Goal: Download file/media

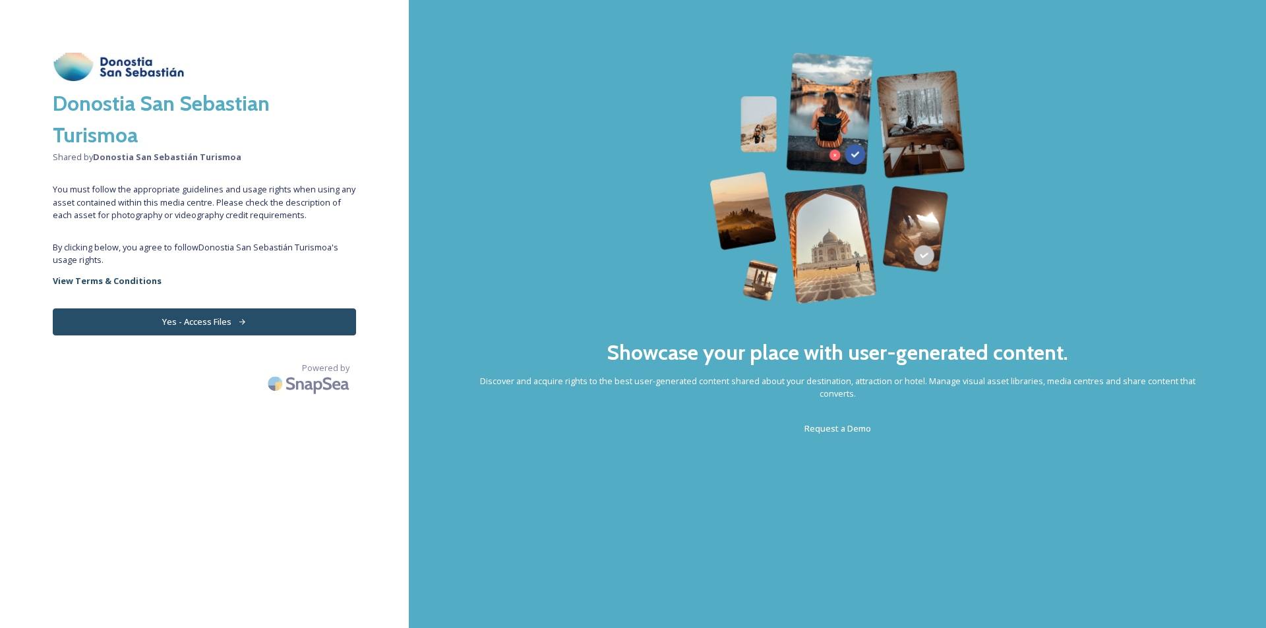
click at [156, 326] on button "Yes - Access Files" at bounding box center [204, 322] width 303 height 27
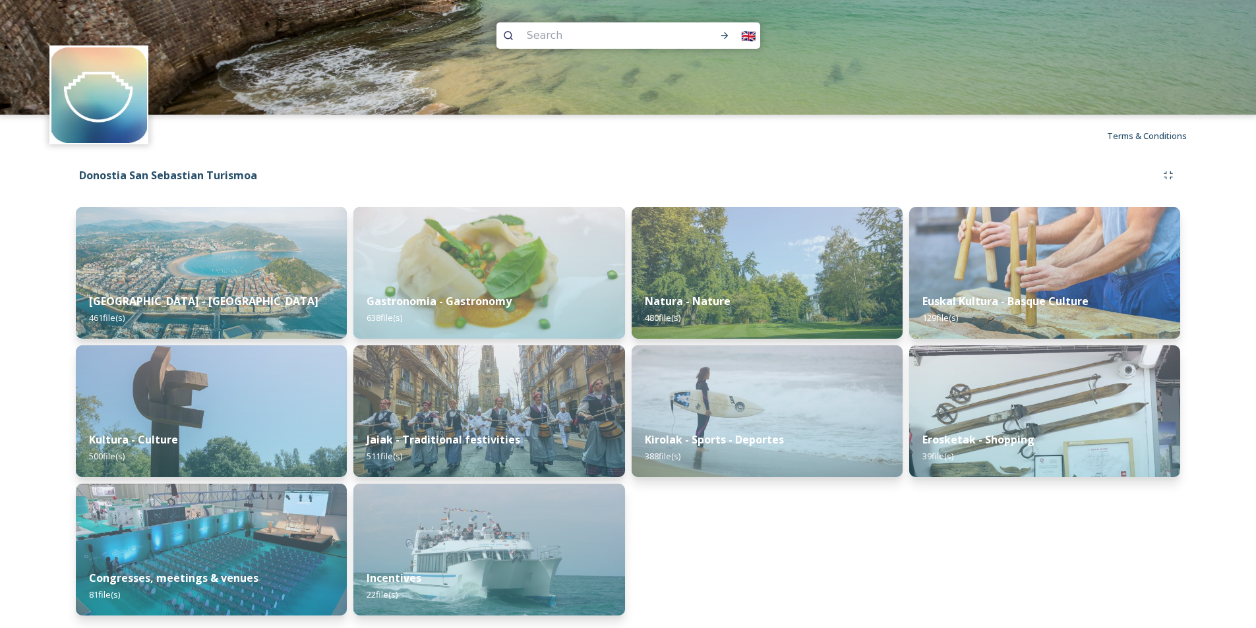
scroll to position [5, 0]
click at [130, 301] on strong "[GEOGRAPHIC_DATA] - [GEOGRAPHIC_DATA]" at bounding box center [203, 301] width 234 height 15
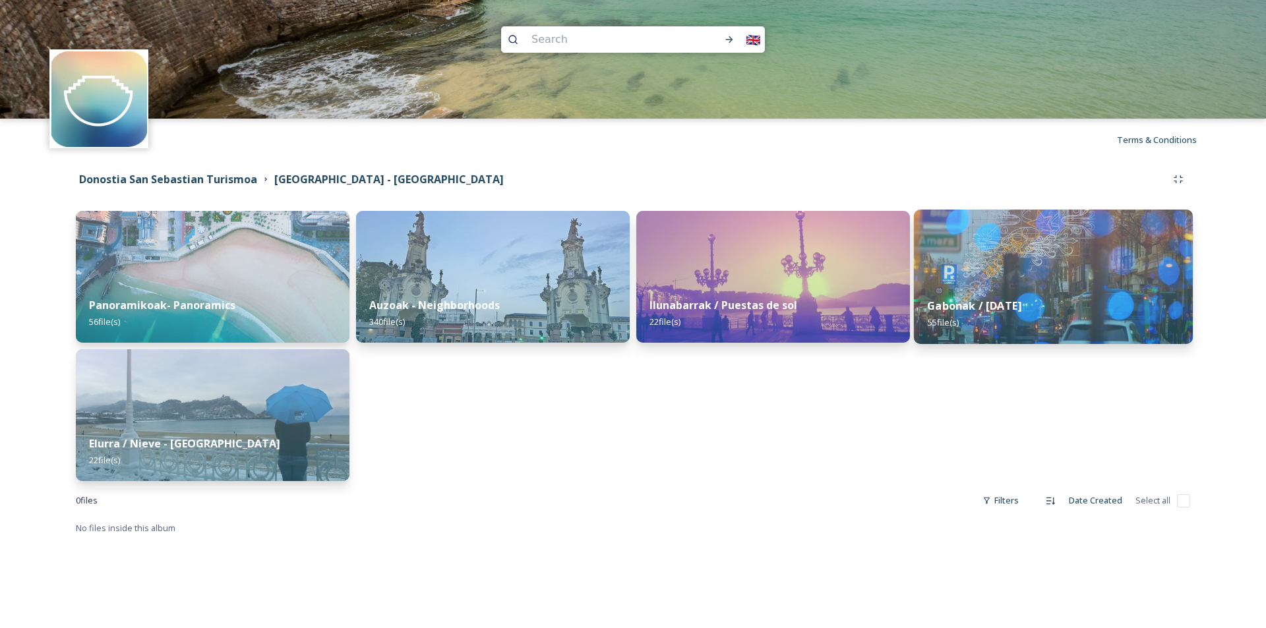
click at [968, 285] on div "Gabonak / [DATE] 55 file(s)" at bounding box center [1053, 314] width 279 height 60
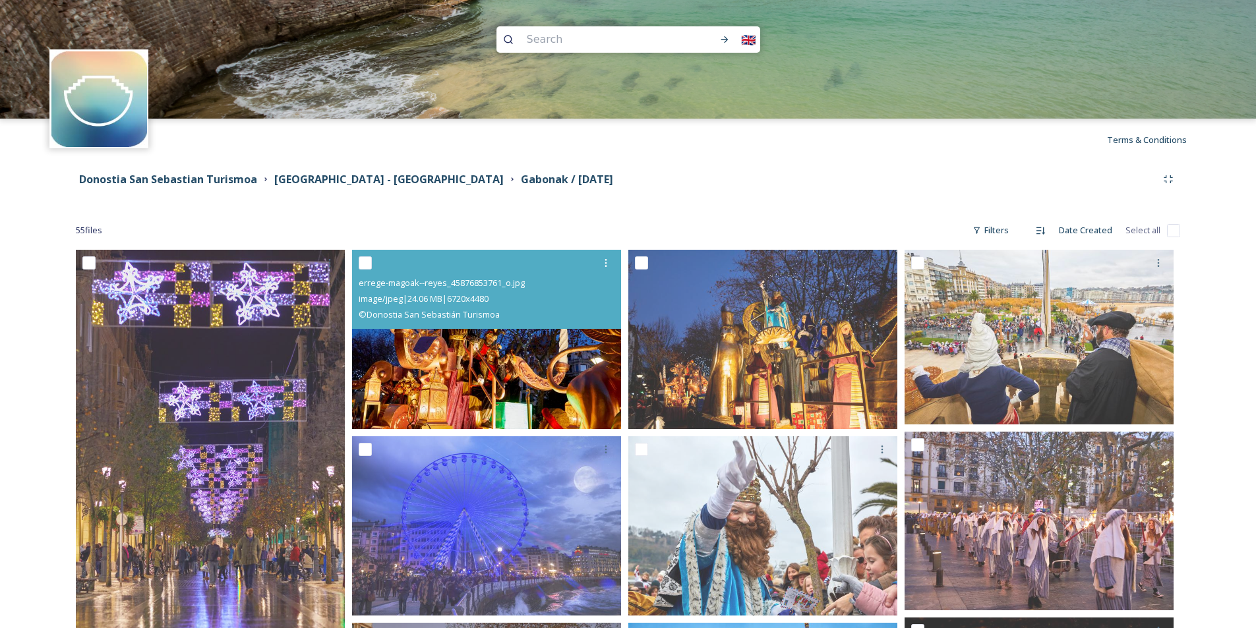
scroll to position [132, 0]
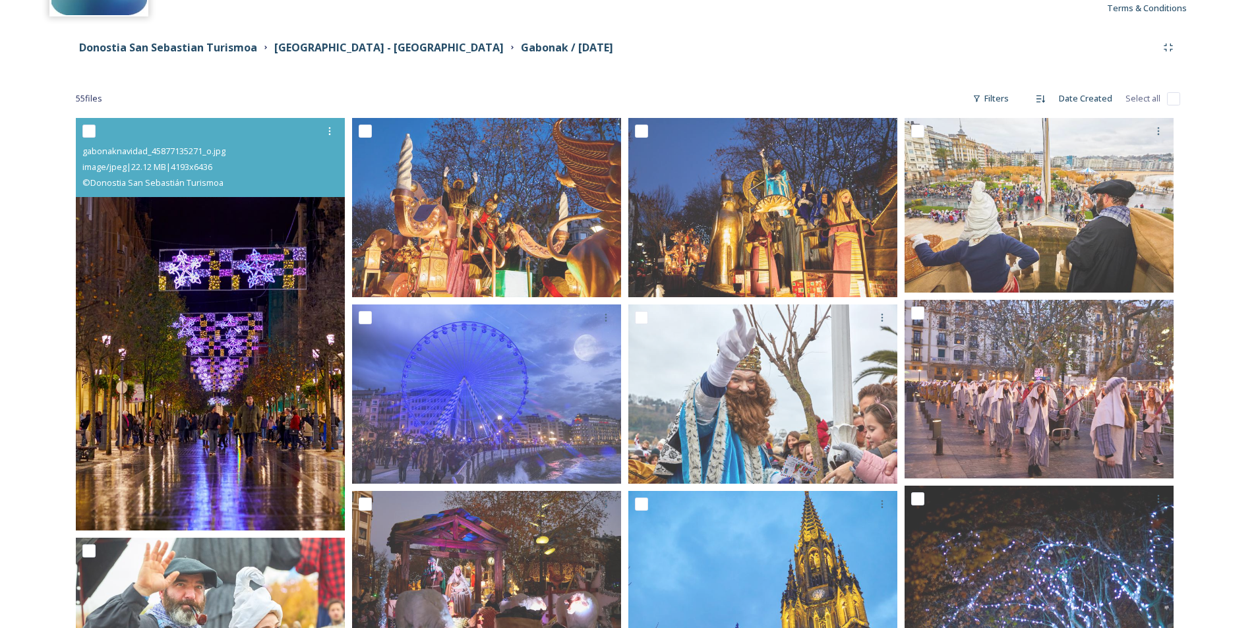
click at [206, 372] on img at bounding box center [210, 324] width 269 height 413
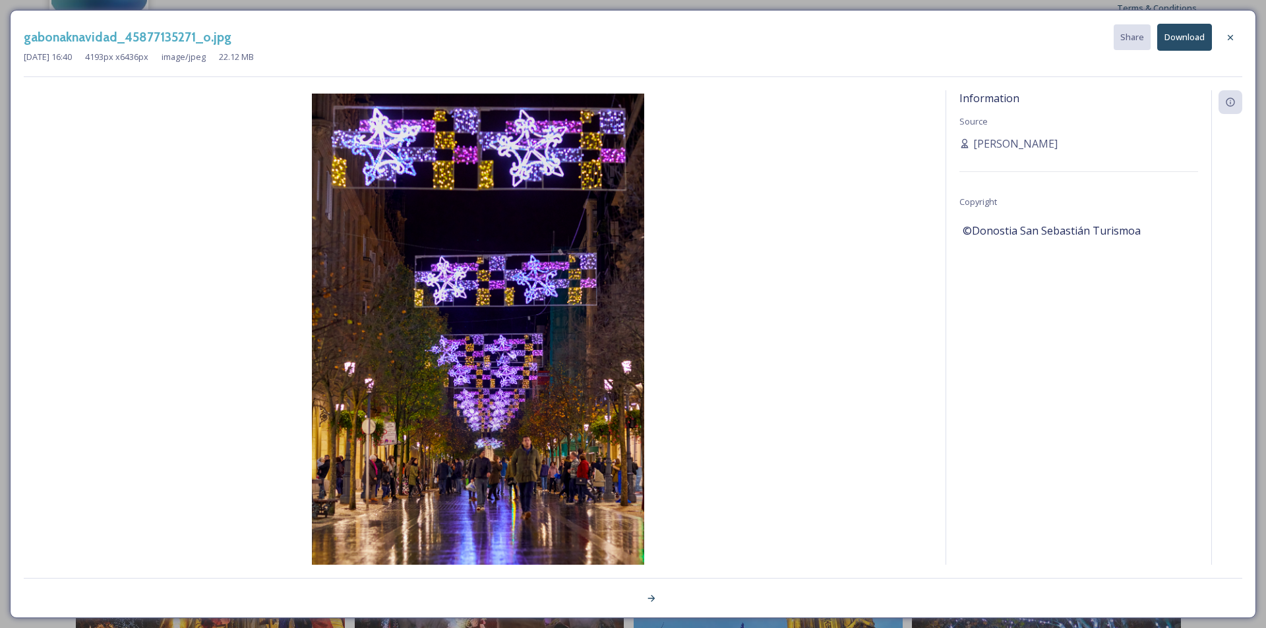
drag, startPoint x: 1233, startPoint y: 45, endPoint x: 1218, endPoint y: 55, distance: 17.7
click at [1233, 45] on div at bounding box center [1230, 38] width 24 height 24
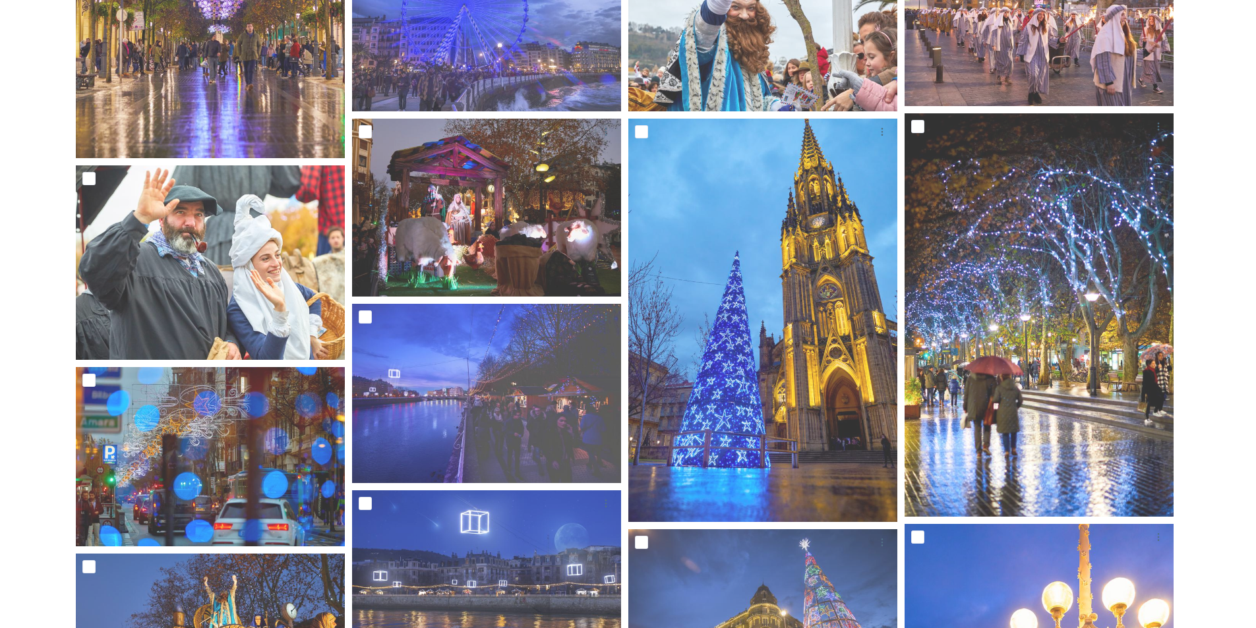
scroll to position [527, 0]
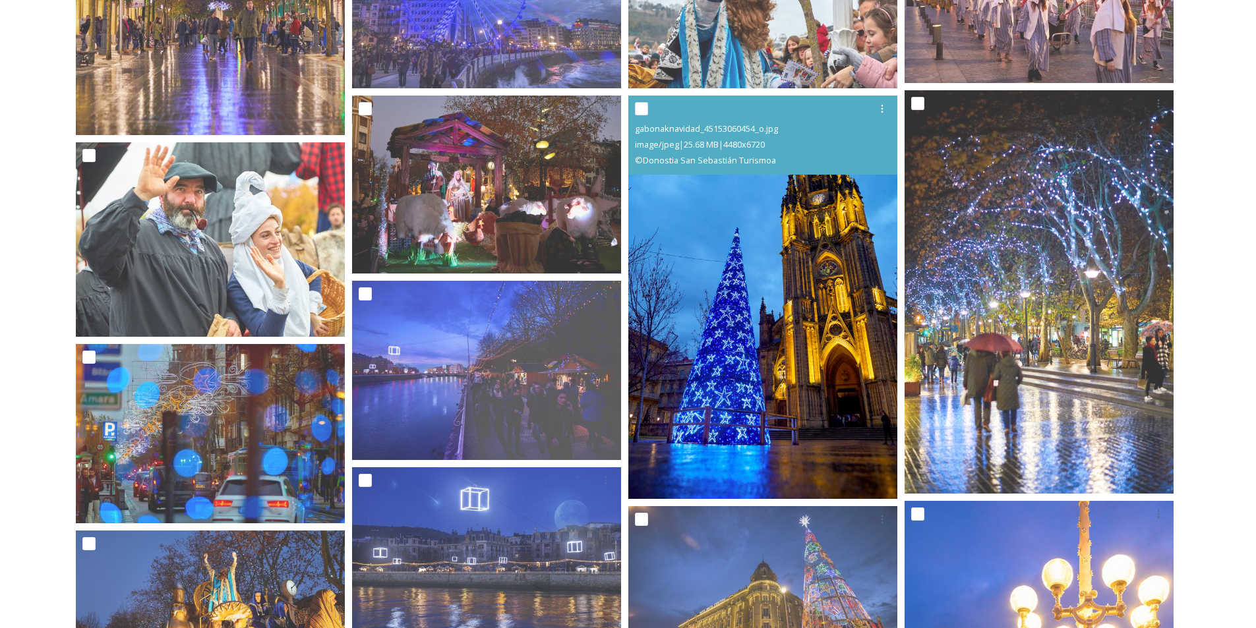
click at [692, 363] on img at bounding box center [762, 297] width 269 height 403
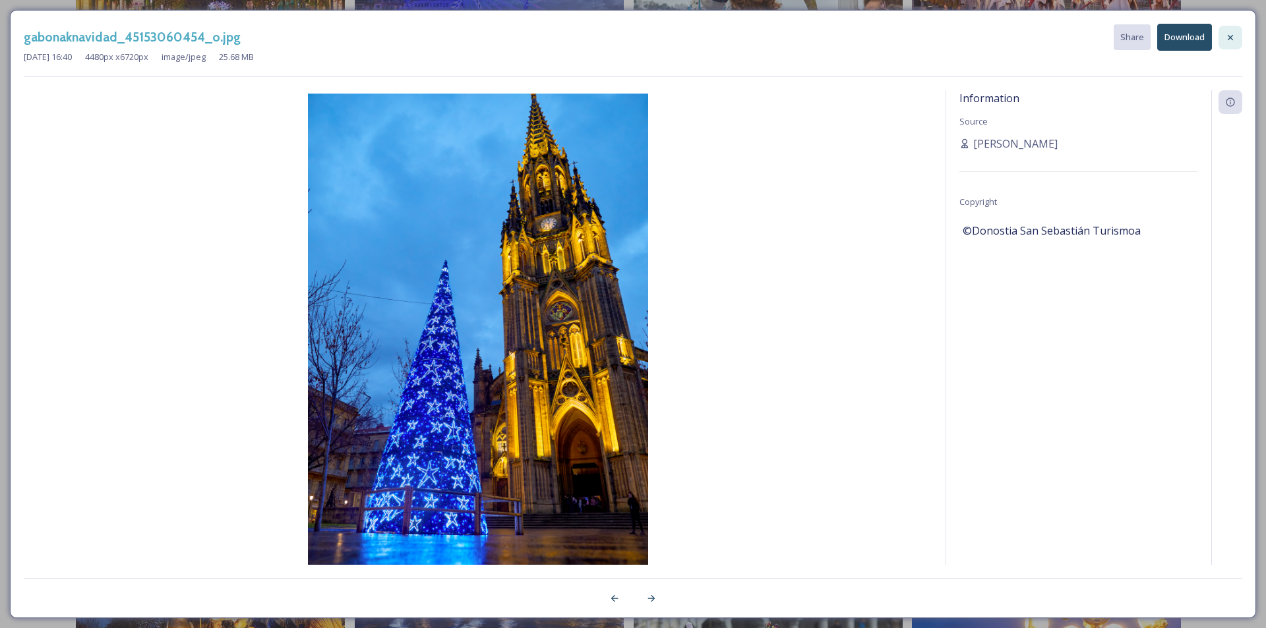
click at [1233, 40] on icon at bounding box center [1230, 37] width 11 height 11
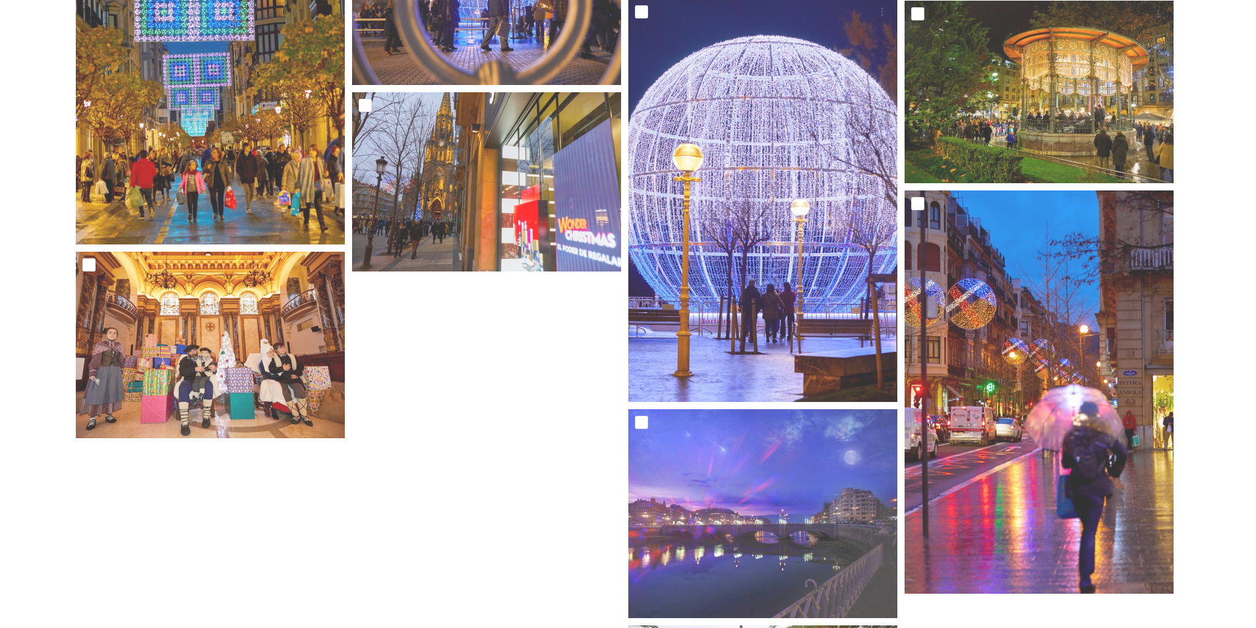
scroll to position [3218, 0]
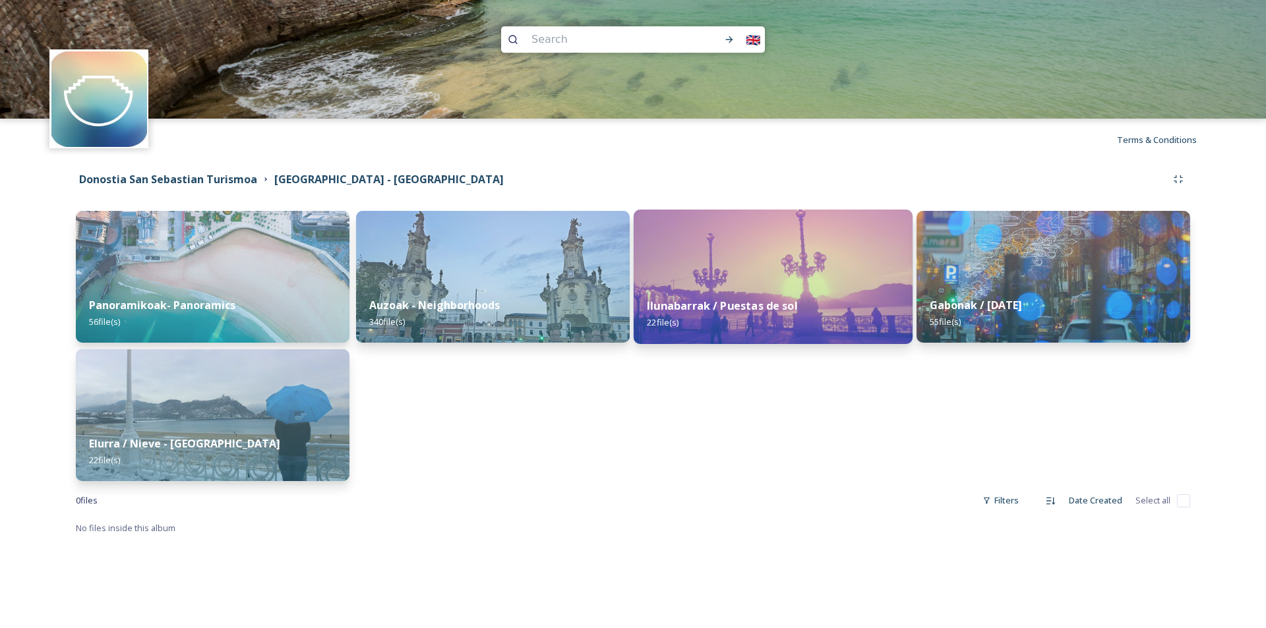
click at [653, 303] on strong "Ilunabarrak / Puestas de sol" at bounding box center [722, 306] width 150 height 15
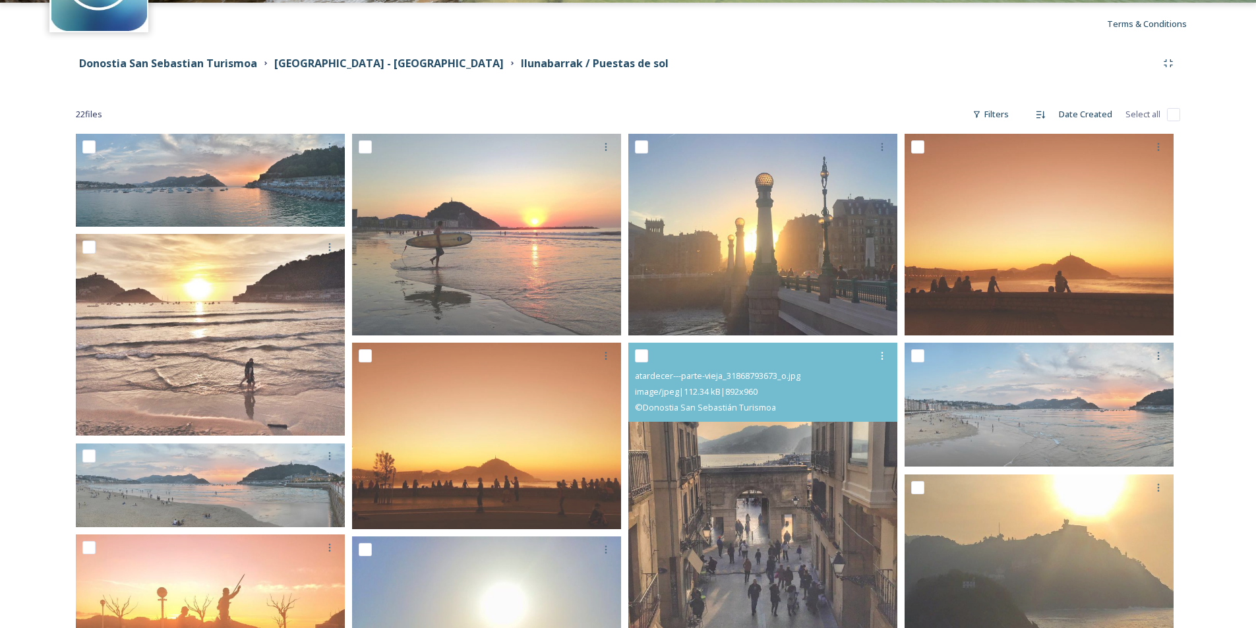
scroll to position [50, 0]
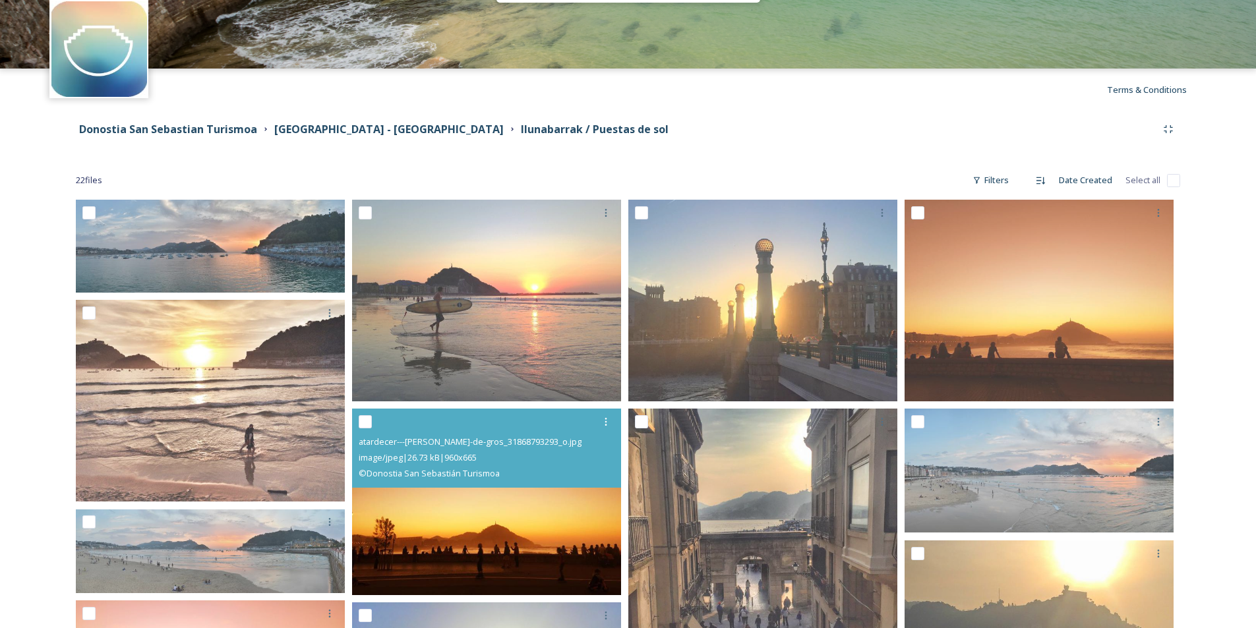
click at [538, 572] on img at bounding box center [486, 502] width 269 height 187
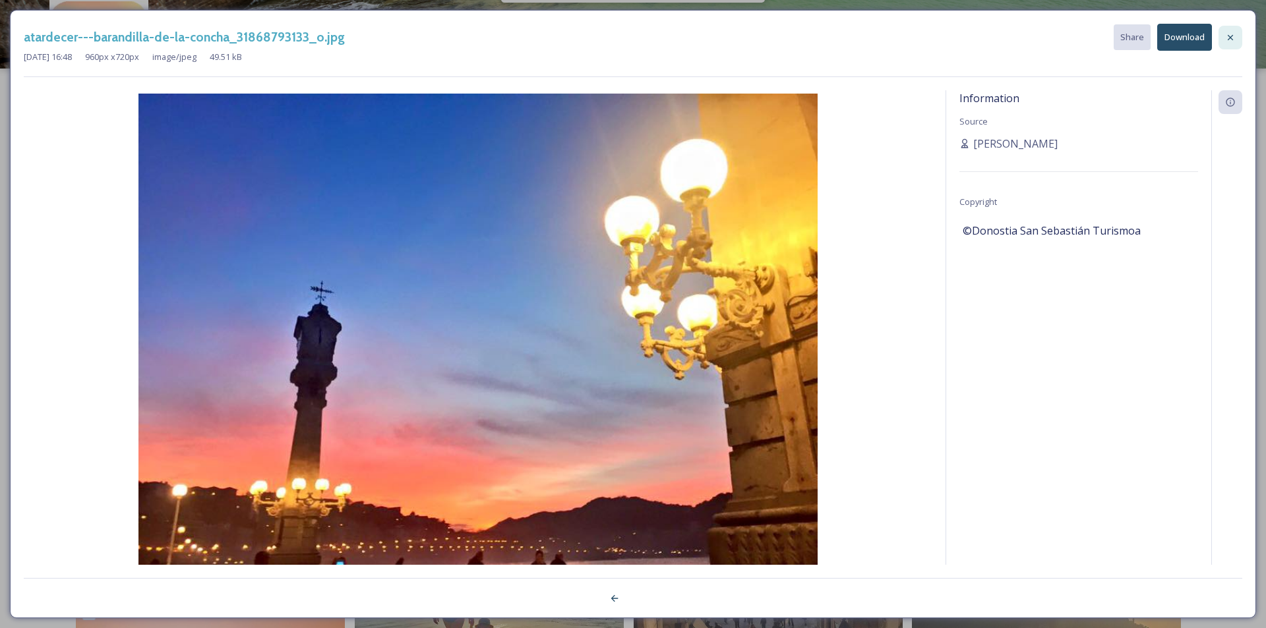
click at [1228, 41] on icon at bounding box center [1230, 37] width 11 height 11
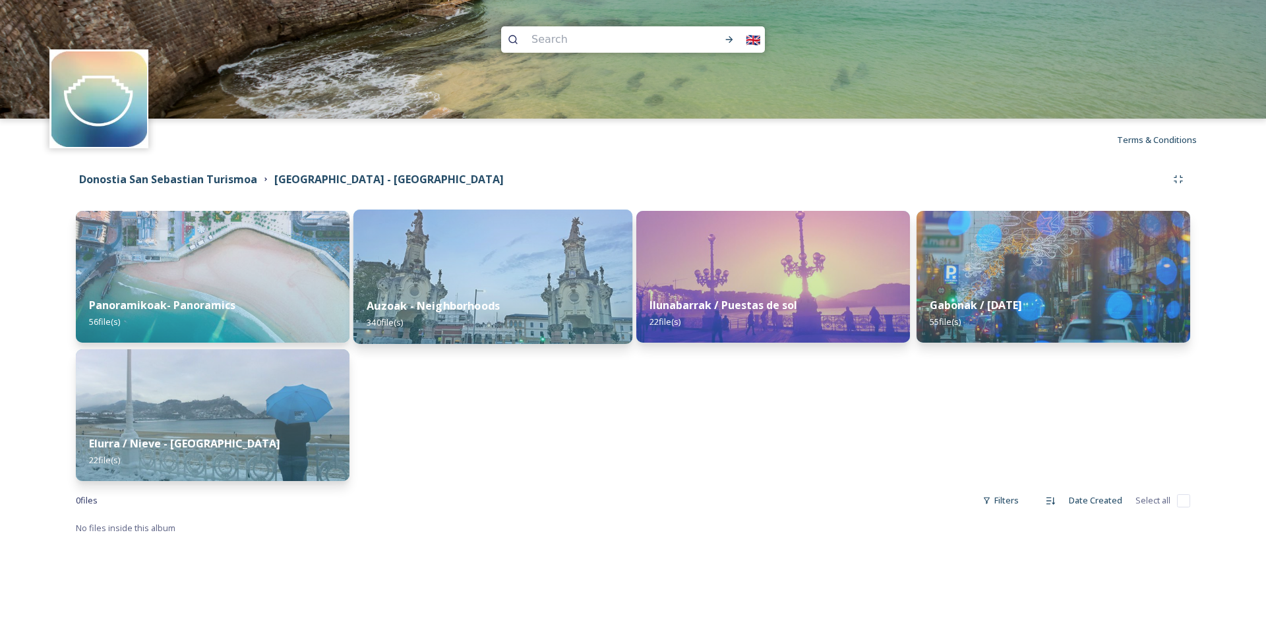
click at [471, 308] on strong "Auzoak - Neighborhoods" at bounding box center [433, 306] width 133 height 15
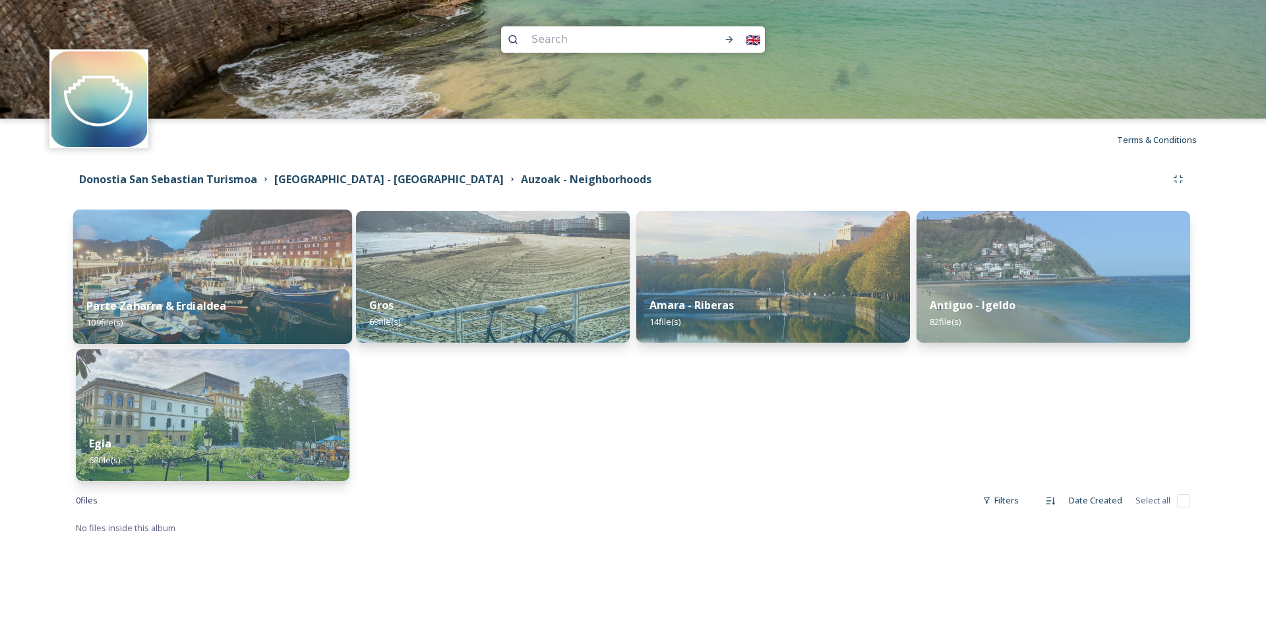
click at [259, 278] on img at bounding box center [212, 277] width 279 height 134
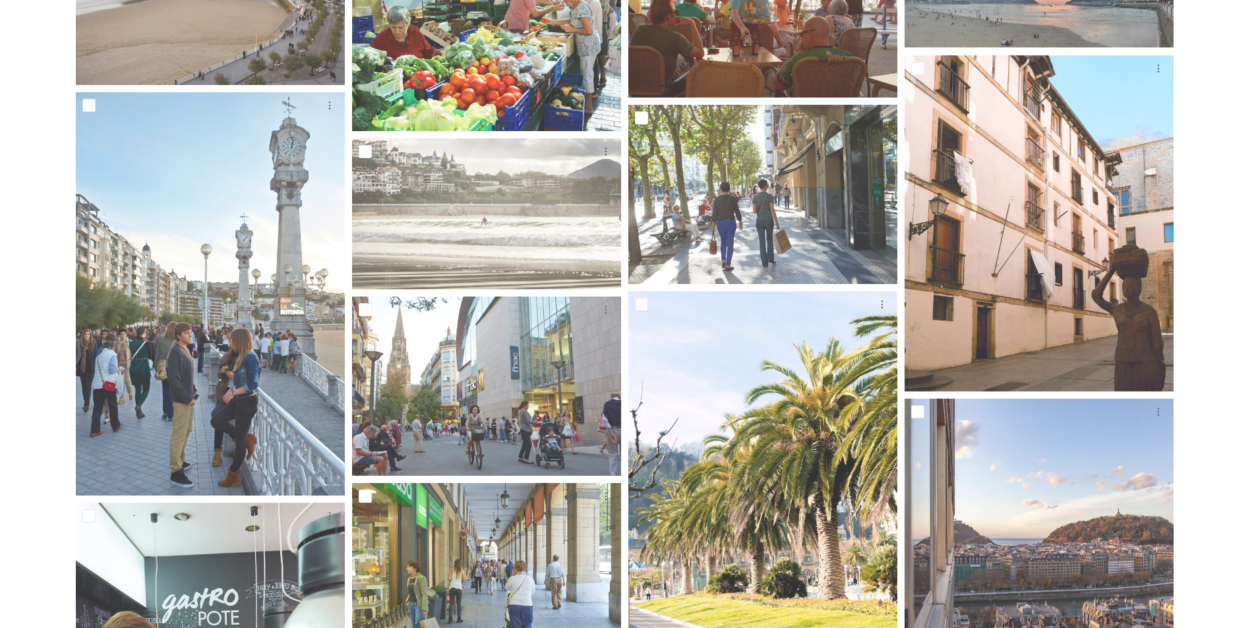
scroll to position [4802, 0]
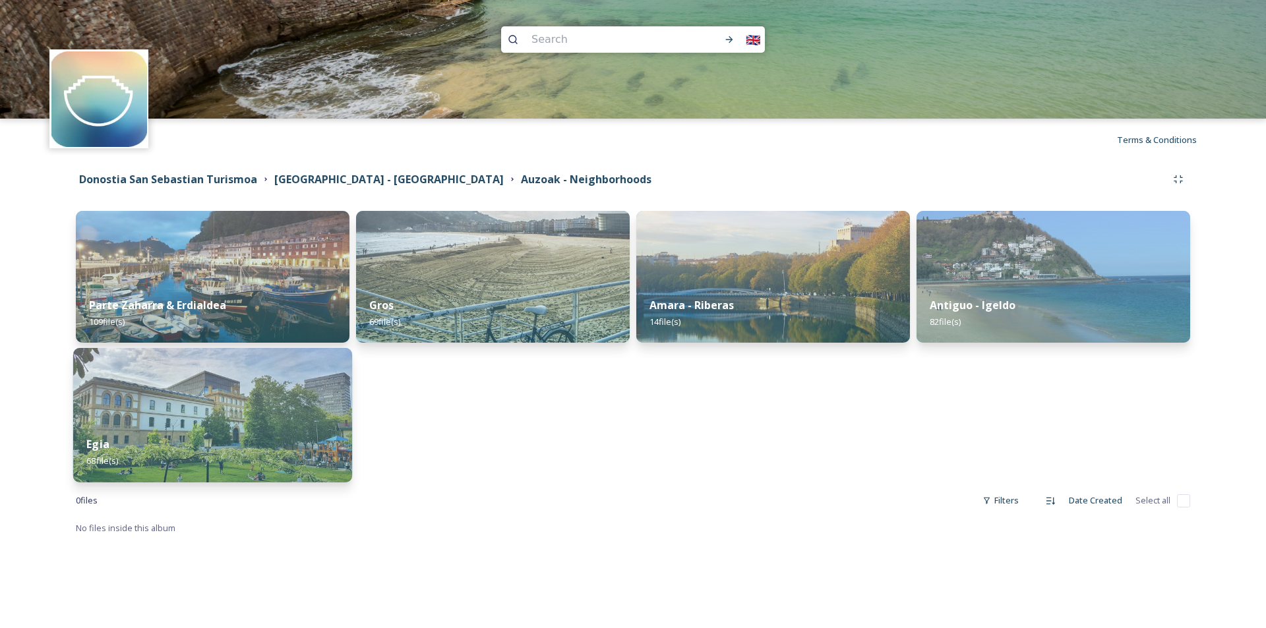
click at [185, 455] on div "Egia 68 file(s)" at bounding box center [212, 453] width 279 height 60
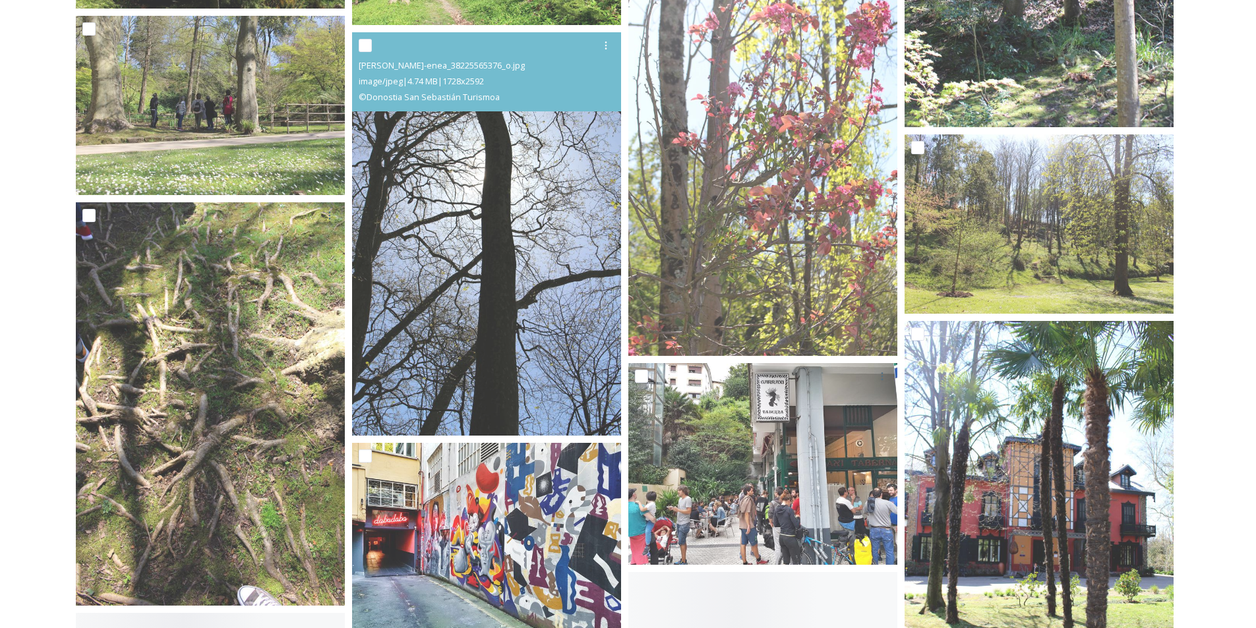
scroll to position [2769, 0]
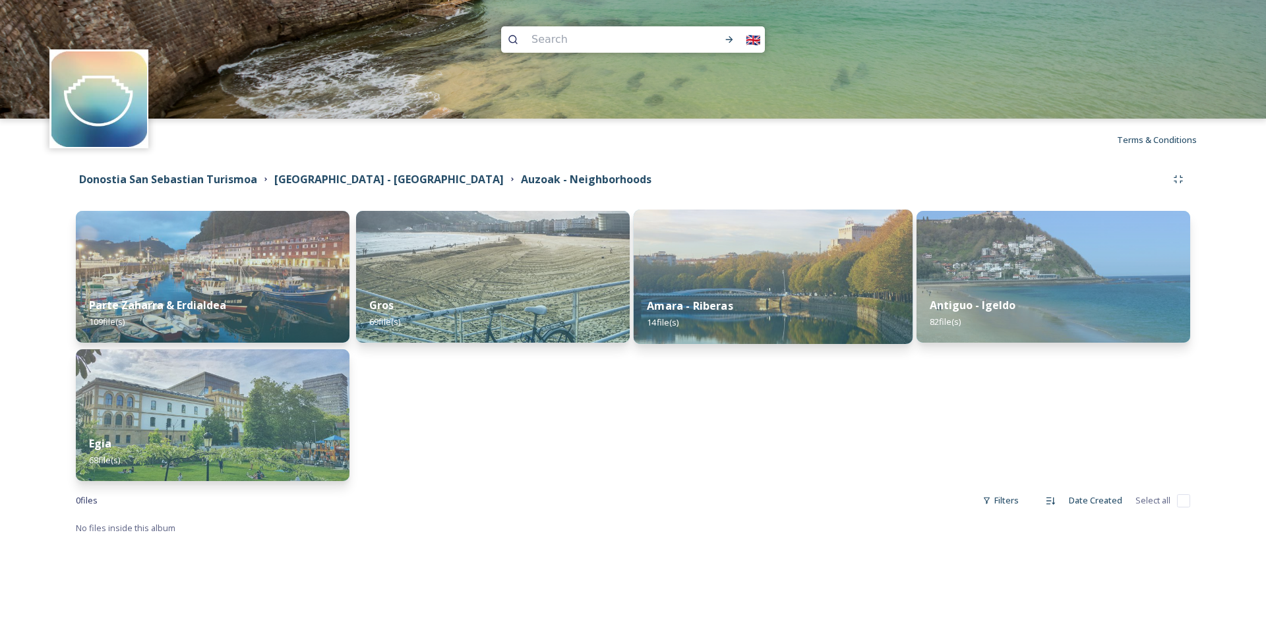
click at [825, 292] on div "Amara - Riberas 14 file(s)" at bounding box center [772, 314] width 279 height 60
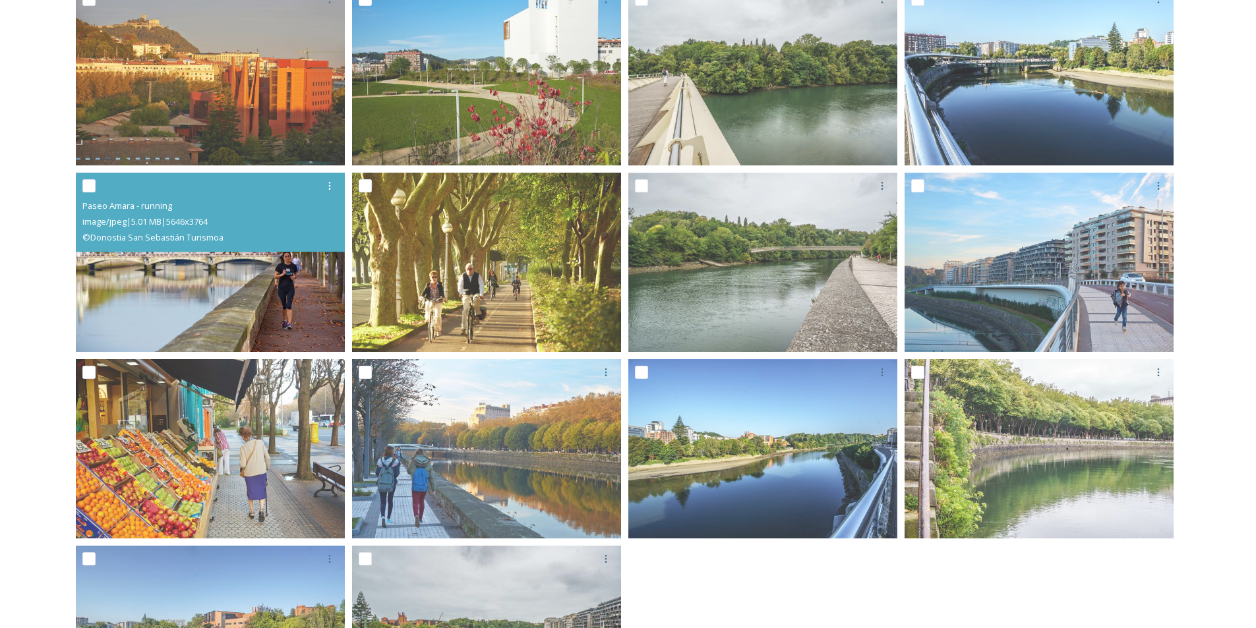
scroll to position [390, 0]
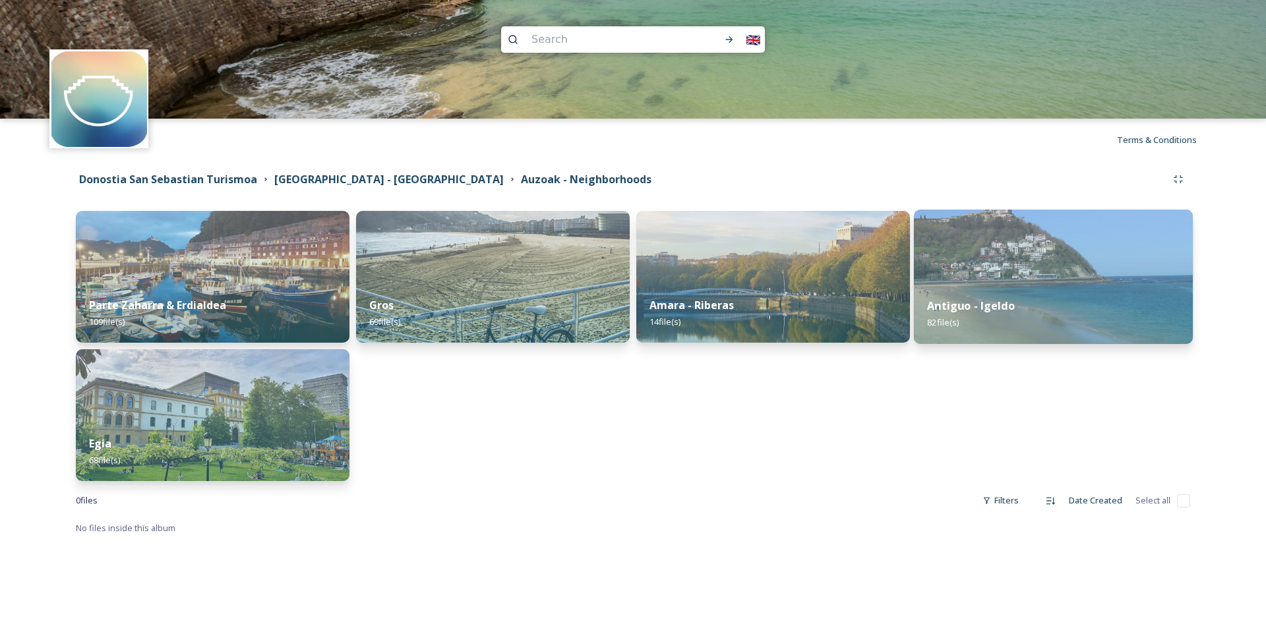
click at [976, 312] on strong "Antiguo - Igeldo" at bounding box center [971, 306] width 88 height 15
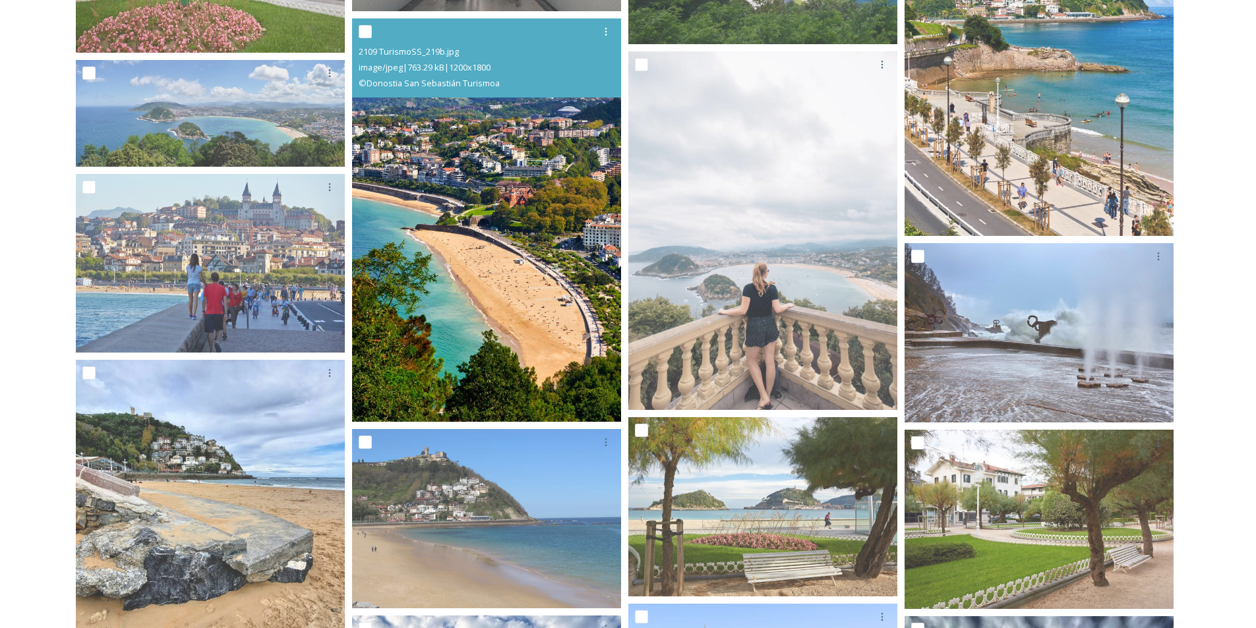
scroll to position [1582, 0]
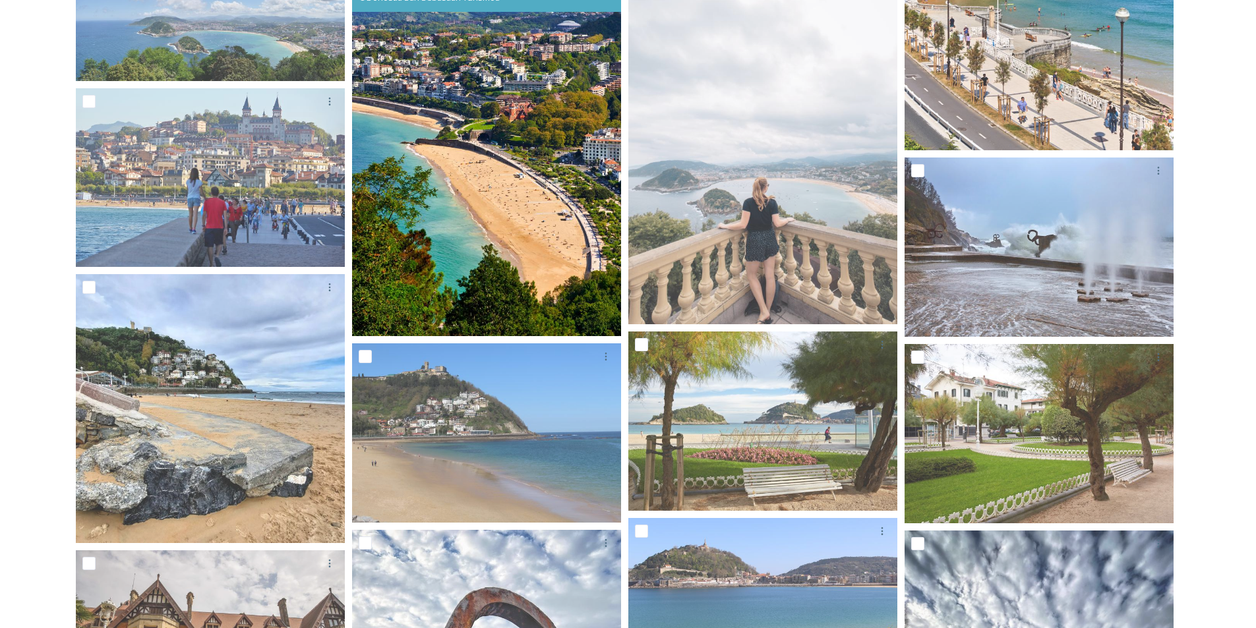
drag, startPoint x: 591, startPoint y: 190, endPoint x: 548, endPoint y: 206, distance: 46.5
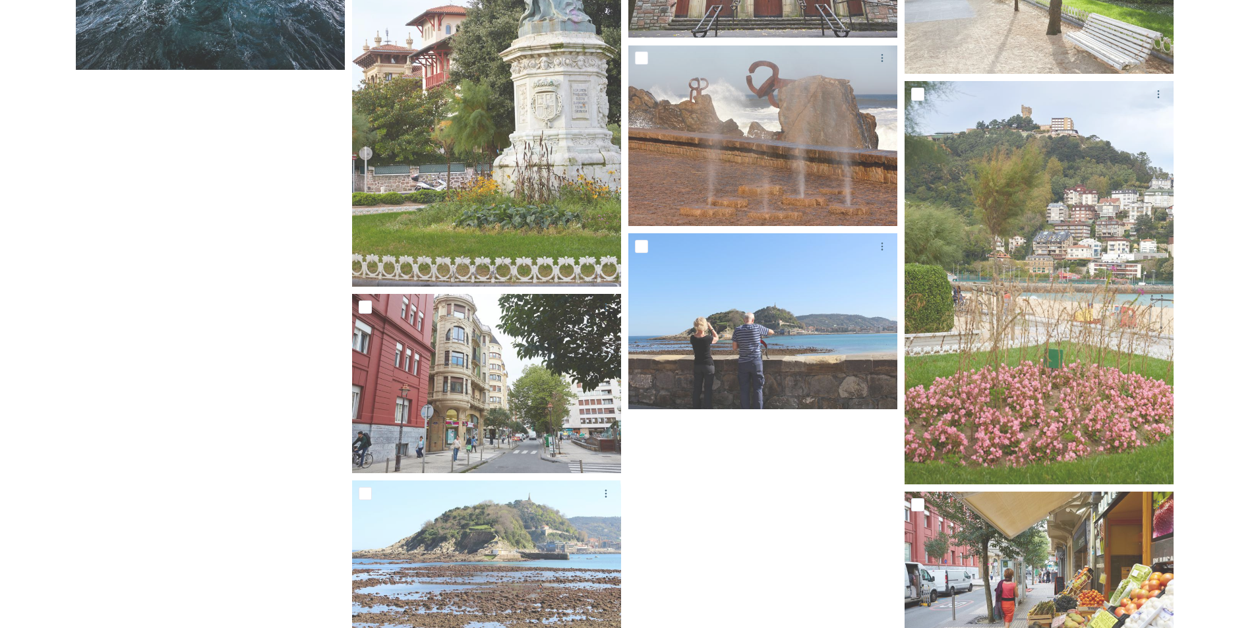
scroll to position [4873, 0]
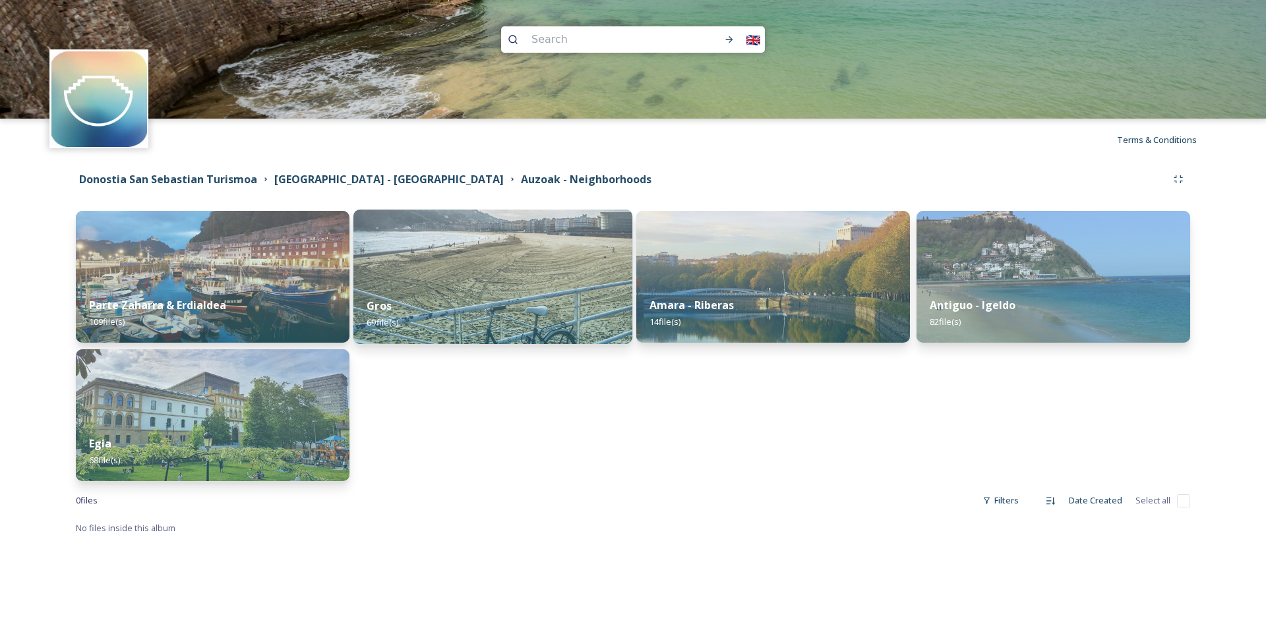
click at [463, 307] on div "Gros 69 file(s)" at bounding box center [492, 314] width 279 height 60
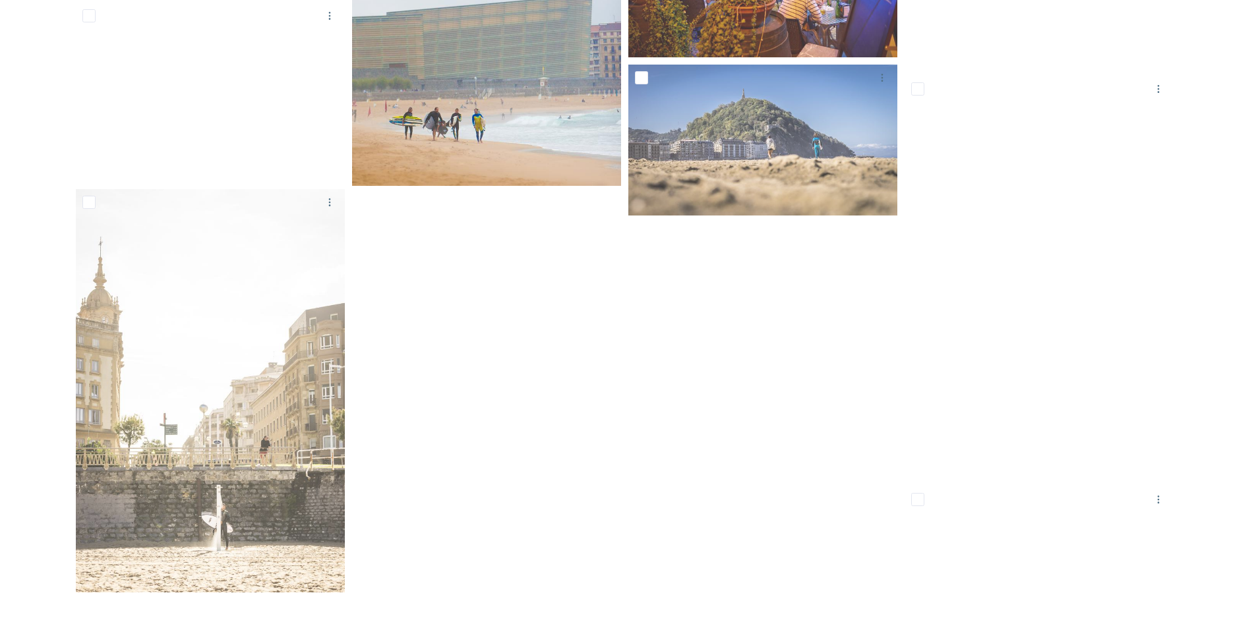
scroll to position [3863, 0]
